Goal: Task Accomplishment & Management: Use online tool/utility

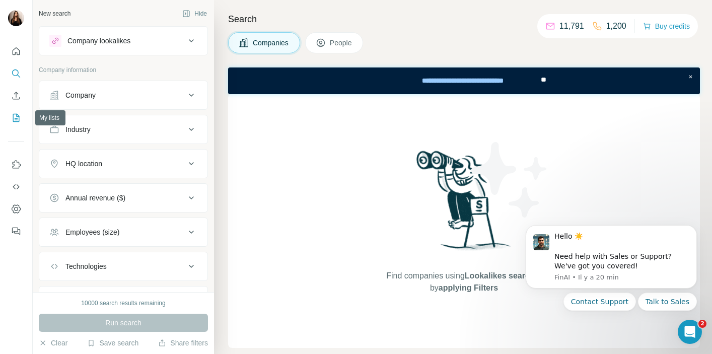
click at [14, 114] on icon "My lists" at bounding box center [16, 118] width 7 height 8
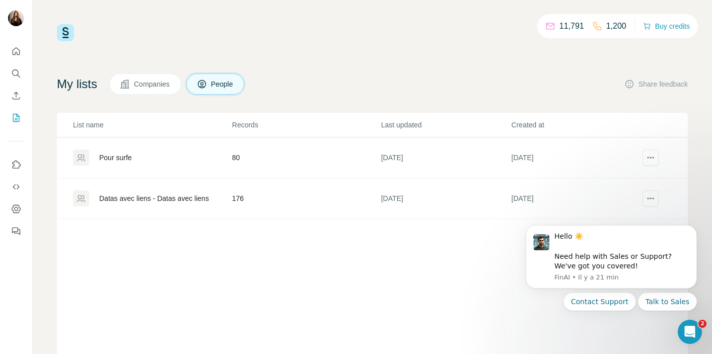
click at [468, 295] on div "List name Records Last updated Created at Pour surfe 80 [DATE] [DATE] Datas ave…" at bounding box center [372, 249] width 631 height 272
click at [86, 86] on h4 "My lists" at bounding box center [77, 84] width 40 height 16
click at [207, 84] on icon at bounding box center [202, 84] width 10 height 10
click at [146, 86] on span "Companies" at bounding box center [152, 84] width 37 height 10
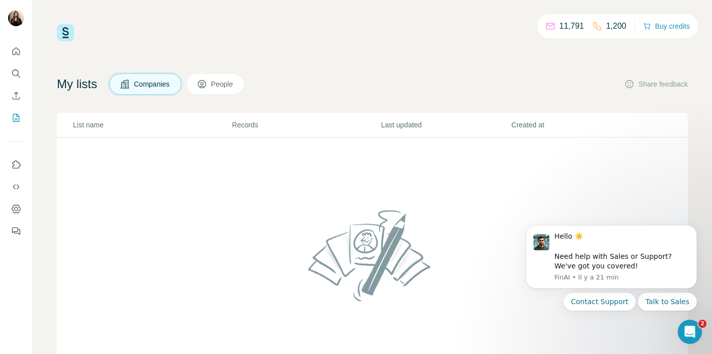
click at [206, 83] on icon at bounding box center [202, 84] width 10 height 10
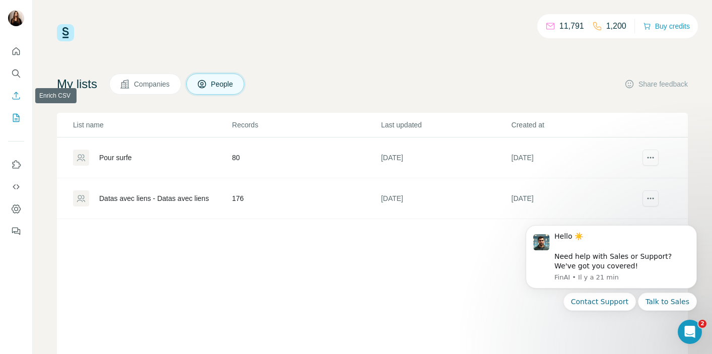
click at [17, 95] on icon "Enrich CSV" at bounding box center [16, 96] width 10 height 10
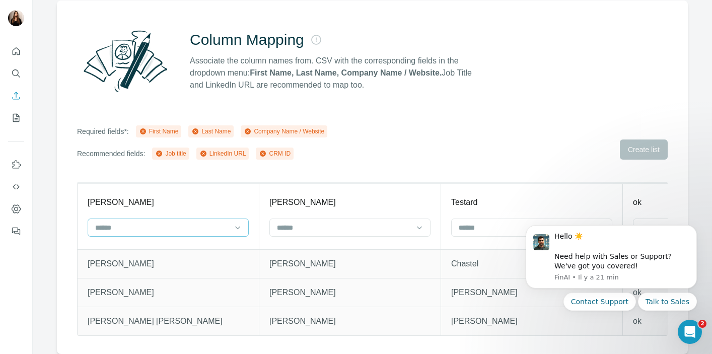
click at [231, 232] on div at bounding box center [168, 227] width 161 height 18
click at [320, 226] on input at bounding box center [344, 227] width 136 height 11
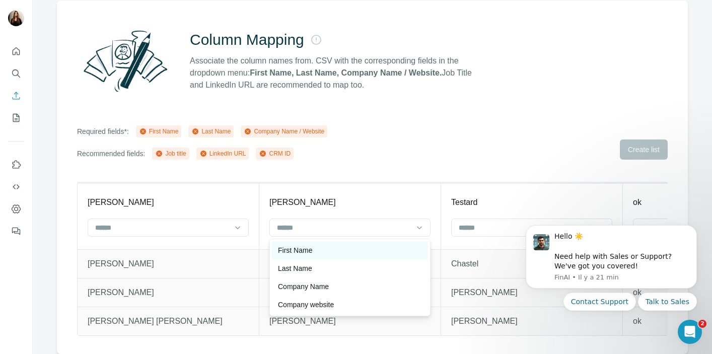
click at [320, 249] on div "First Name" at bounding box center [350, 250] width 144 height 10
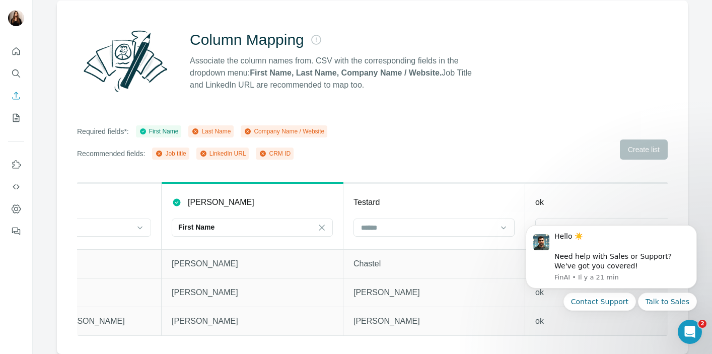
scroll to position [0, 102]
click at [406, 228] on input at bounding box center [424, 227] width 136 height 11
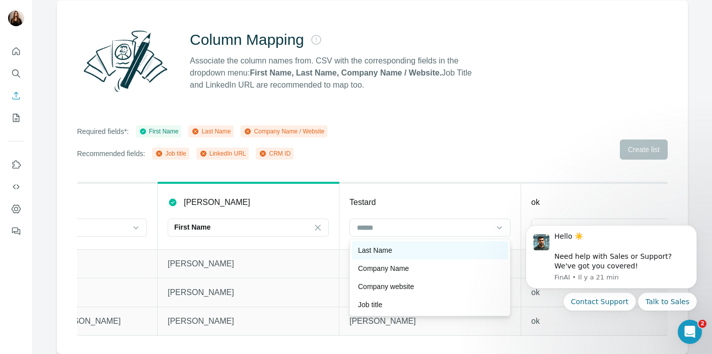
click at [403, 248] on div "Last Name" at bounding box center [430, 250] width 144 height 10
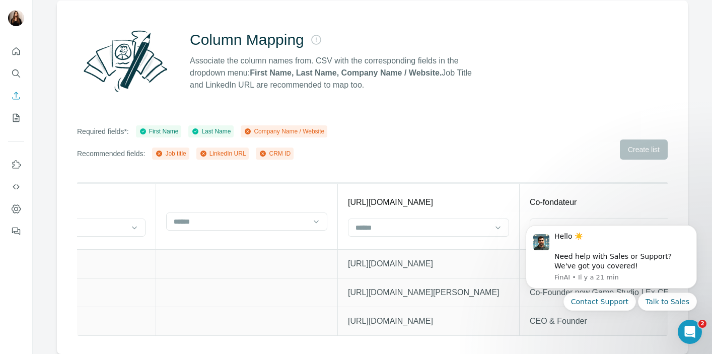
scroll to position [0, 677]
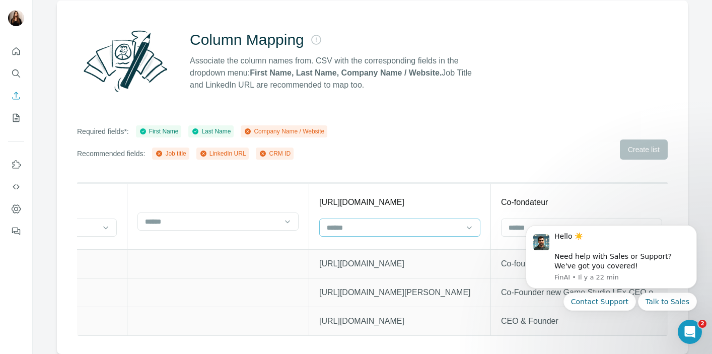
click at [400, 232] on input at bounding box center [394, 227] width 136 height 11
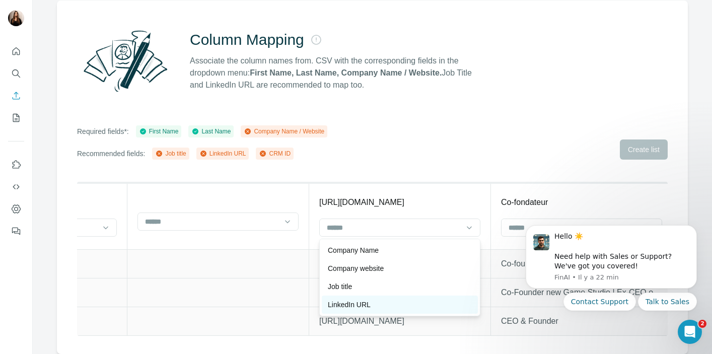
click at [394, 303] on div "LinkedIn URL" at bounding box center [400, 305] width 144 height 10
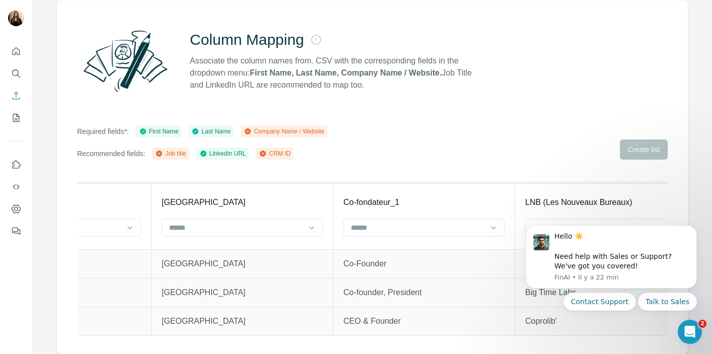
scroll to position [0, 1393]
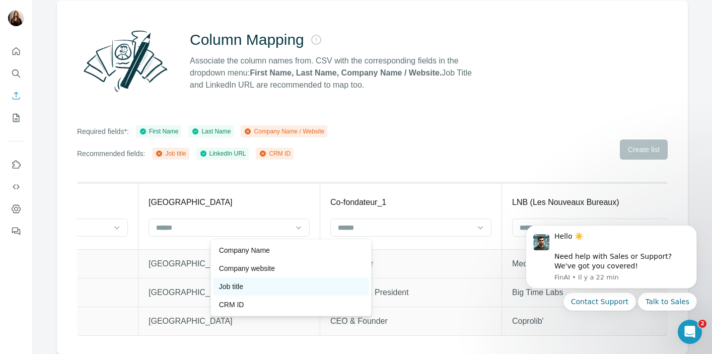
click at [325, 283] on div "Job title" at bounding box center [291, 286] width 144 height 10
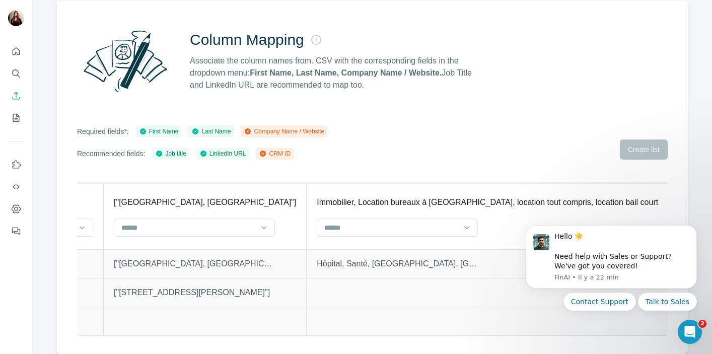
scroll to position [0, 3433]
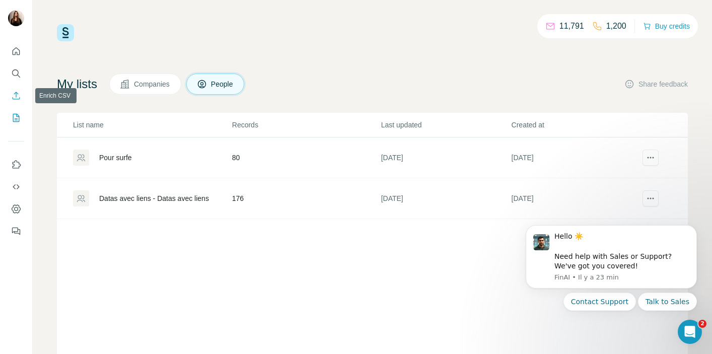
click at [18, 92] on icon "Enrich CSV" at bounding box center [16, 96] width 10 height 10
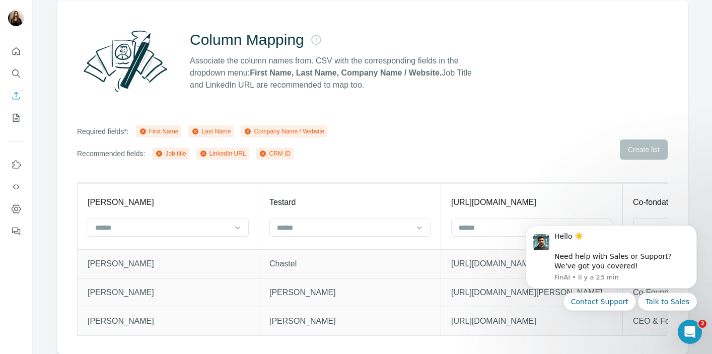
scroll to position [78, 0]
click at [188, 229] on input at bounding box center [162, 227] width 136 height 11
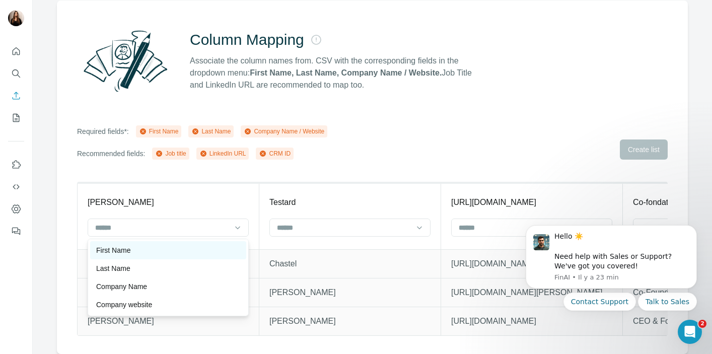
click at [183, 246] on div "First Name" at bounding box center [168, 250] width 144 height 10
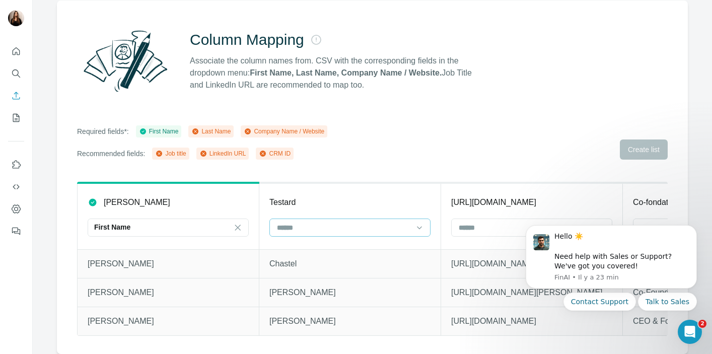
click at [309, 228] on input at bounding box center [344, 227] width 136 height 11
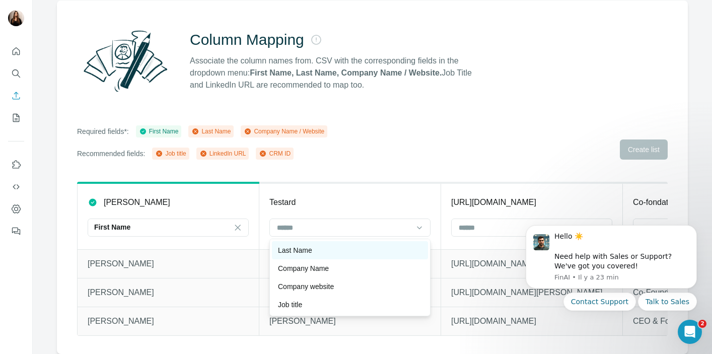
click at [312, 244] on div "Last Name" at bounding box center [350, 250] width 156 height 18
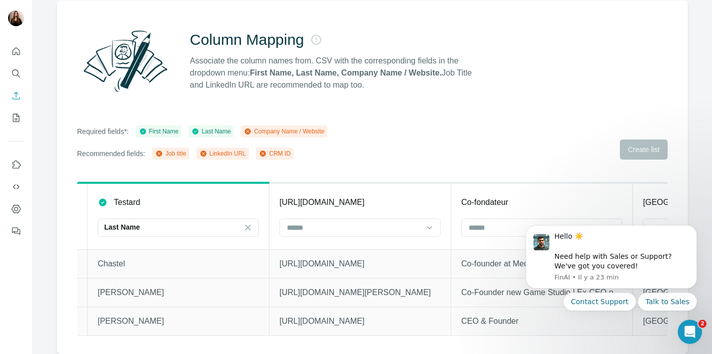
scroll to position [0, 174]
click at [335, 229] on input at bounding box center [352, 227] width 136 height 11
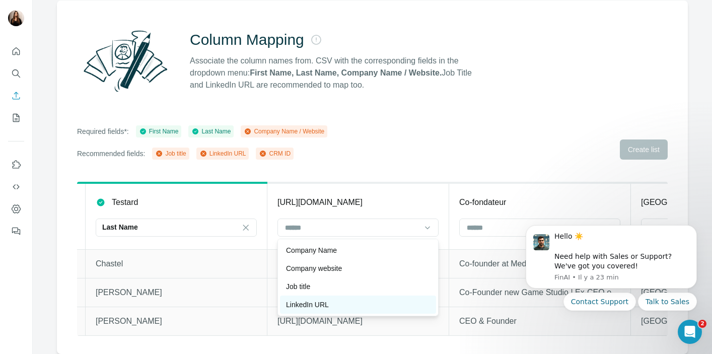
click at [341, 305] on div "LinkedIn URL" at bounding box center [358, 305] width 144 height 10
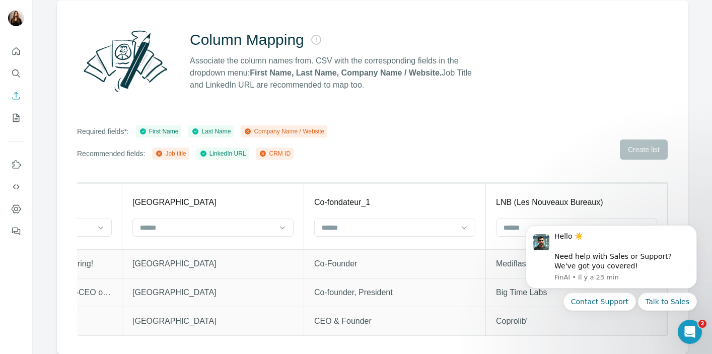
scroll to position [0, 761]
click at [93, 230] on input at bounding box center [25, 227] width 136 height 11
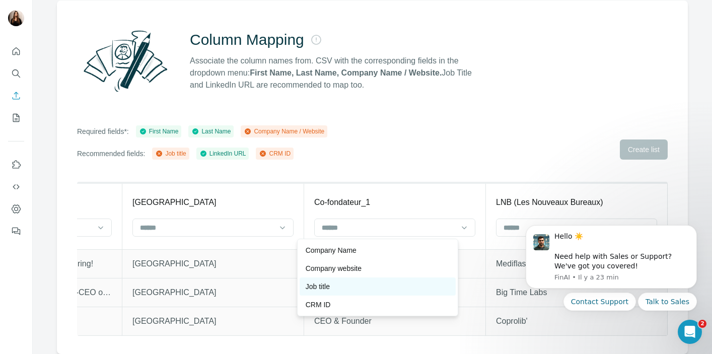
click at [372, 279] on div "Job title" at bounding box center [378, 286] width 156 height 18
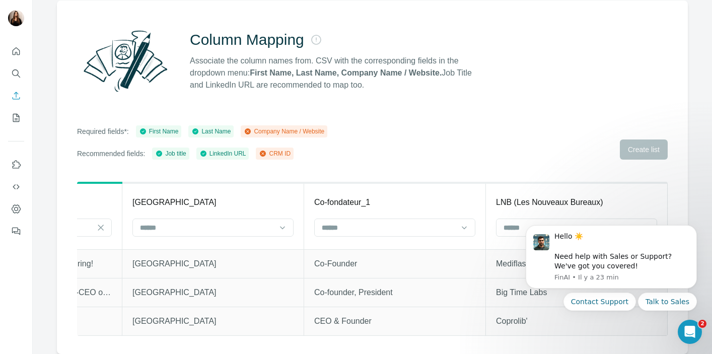
scroll to position [0, 1011]
click at [275, 224] on input at bounding box center [207, 227] width 136 height 11
click at [275, 228] on input at bounding box center [207, 227] width 136 height 11
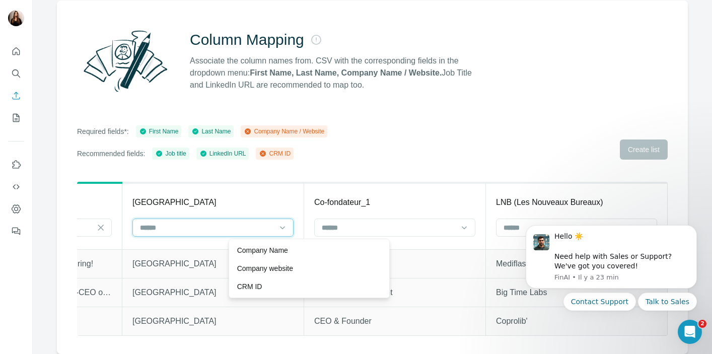
click at [275, 228] on input at bounding box center [207, 227] width 136 height 11
click at [267, 228] on input at bounding box center [207, 227] width 136 height 11
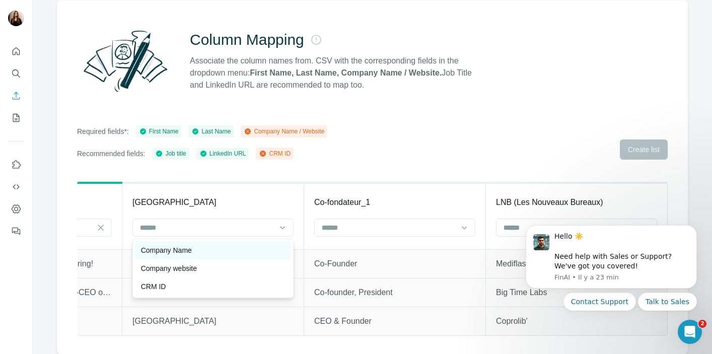
click at [246, 256] on div "Company Name" at bounding box center [213, 250] width 156 height 18
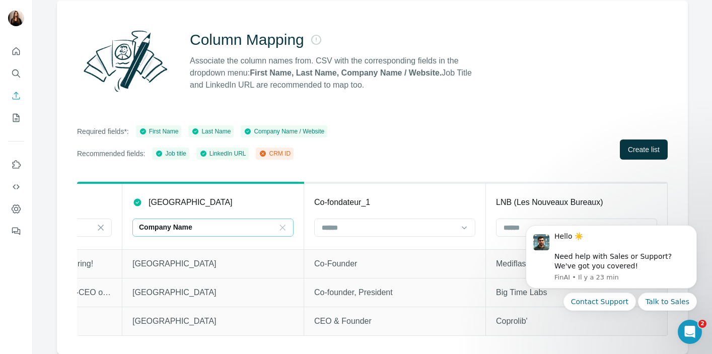
click at [284, 229] on icon at bounding box center [282, 228] width 10 height 10
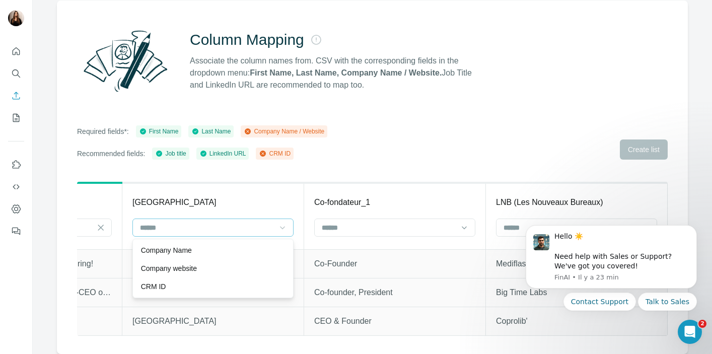
click at [516, 225] on body "Hello ☀️ ​ Need help with Sales or Support? We've got you covered! [GEOGRAPHIC_…" at bounding box center [610, 281] width 193 height 127
click at [515, 232] on input at bounding box center [570, 227] width 136 height 11
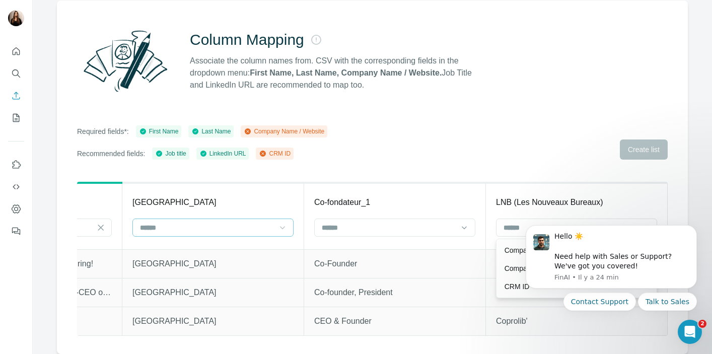
click at [512, 251] on html "Hello ☀️ ​ Need help with Sales or Support? We've got you covered! [GEOGRAPHIC_…" at bounding box center [610, 281] width 201 height 135
click at [515, 252] on p "Company Name" at bounding box center [529, 250] width 51 height 10
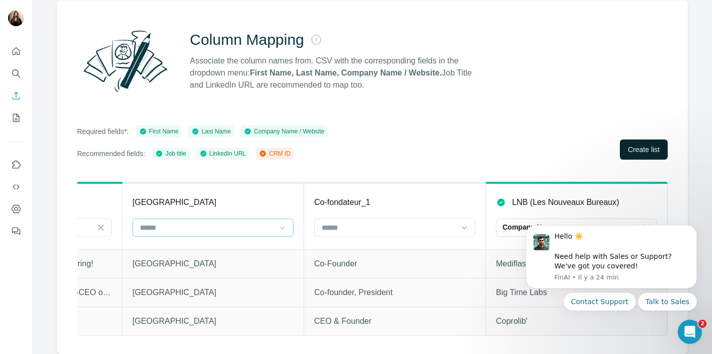
click at [648, 150] on span "Create list" at bounding box center [644, 149] width 32 height 10
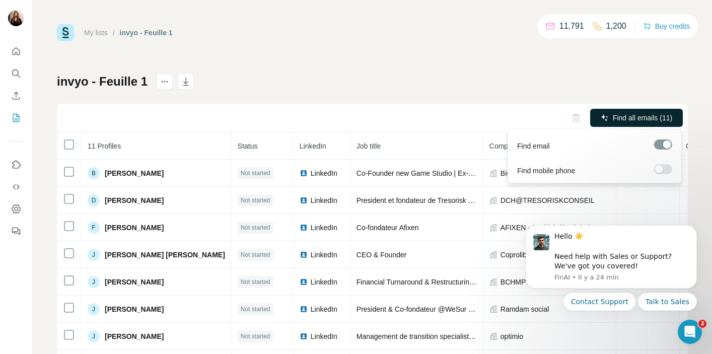
click at [649, 122] on span "Find all emails (11)" at bounding box center [642, 118] width 59 height 10
